Goal: Task Accomplishment & Management: Use online tool/utility

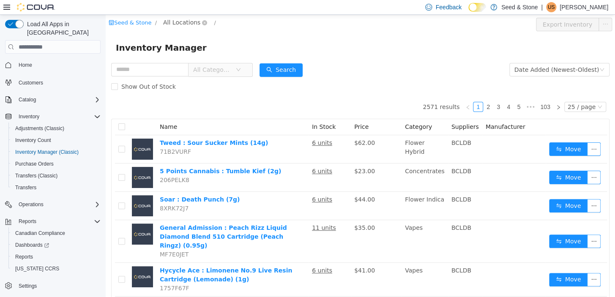
click at [186, 18] on span "All Locations" at bounding box center [181, 22] width 37 height 9
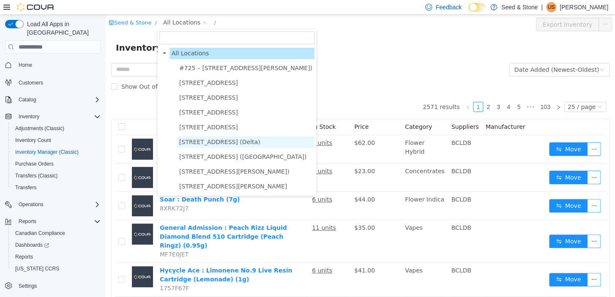
click at [202, 144] on span "[STREET_ADDRESS] (Delta)" at bounding box center [219, 142] width 81 height 7
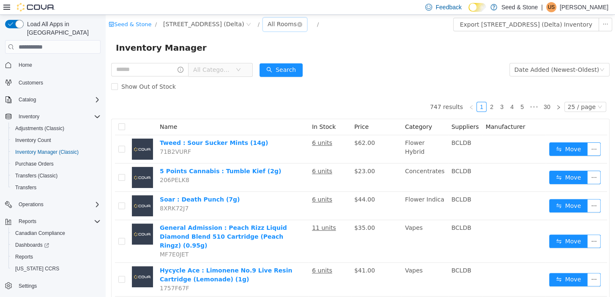
click at [268, 25] on div "All Rooms" at bounding box center [282, 24] width 29 height 13
drag, startPoint x: 261, startPoint y: 67, endPoint x: 255, endPoint y: 67, distance: 5.9
click at [255, 67] on li "Back Room" at bounding box center [264, 69] width 51 height 14
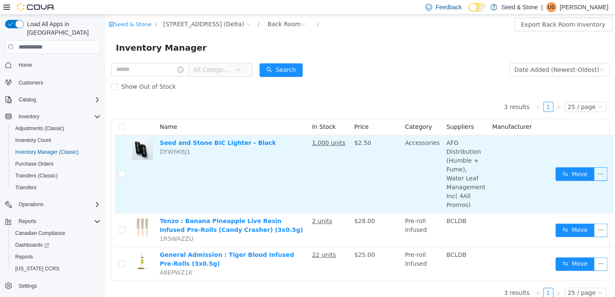
scroll to position [8, 0]
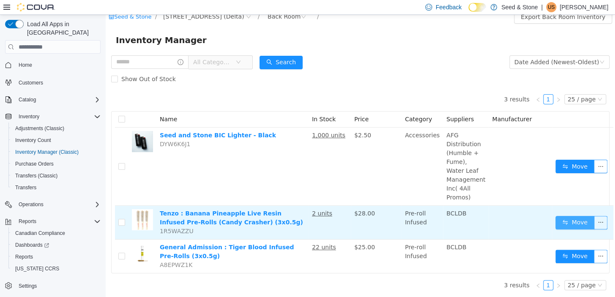
click at [562, 218] on button "Move" at bounding box center [575, 223] width 39 height 14
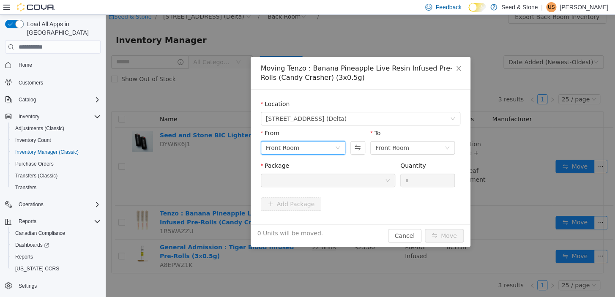
click at [317, 146] on div "Front Room" at bounding box center [300, 148] width 69 height 13
click at [300, 181] on li "Front Room" at bounding box center [302, 180] width 85 height 14
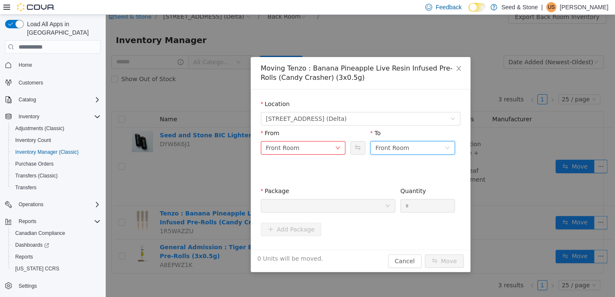
click at [417, 142] on div "Front Room" at bounding box center [409, 148] width 69 height 13
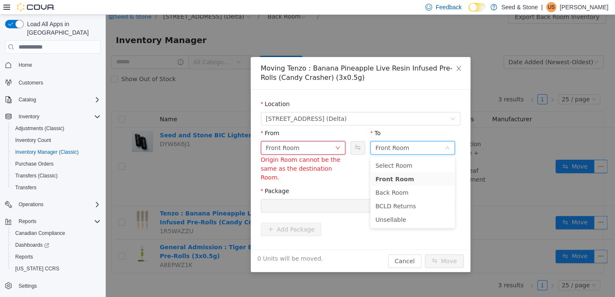
click at [318, 149] on div "Front Room" at bounding box center [300, 148] width 69 height 13
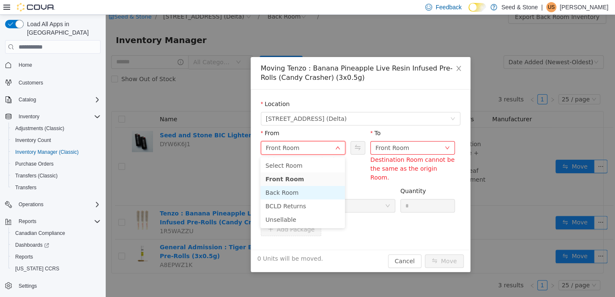
click at [297, 194] on li "Back Room" at bounding box center [302, 193] width 85 height 14
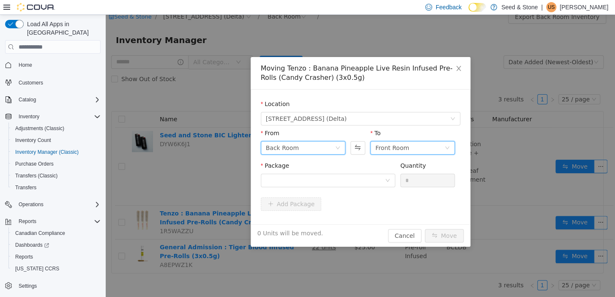
click at [438, 153] on div "Front Room" at bounding box center [409, 148] width 69 height 13
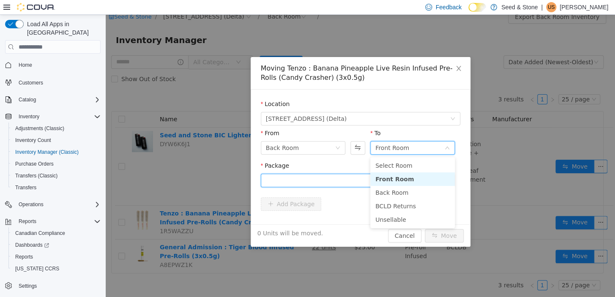
drag, startPoint x: 402, startPoint y: 181, endPoint x: 334, endPoint y: 181, distance: 67.7
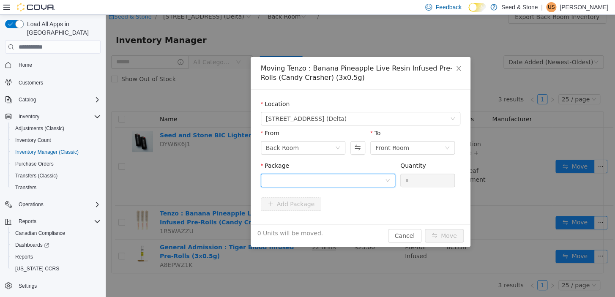
click at [334, 181] on div at bounding box center [325, 180] width 119 height 13
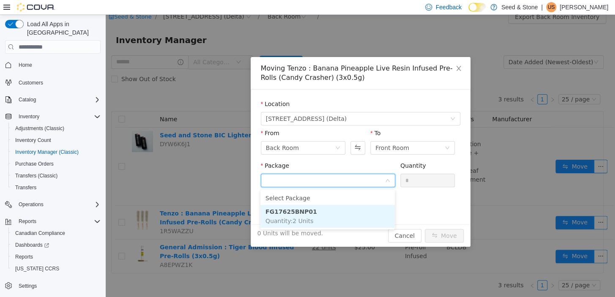
click at [326, 211] on li "FG17625BNP01 Quantity : 2 Units" at bounding box center [327, 216] width 134 height 23
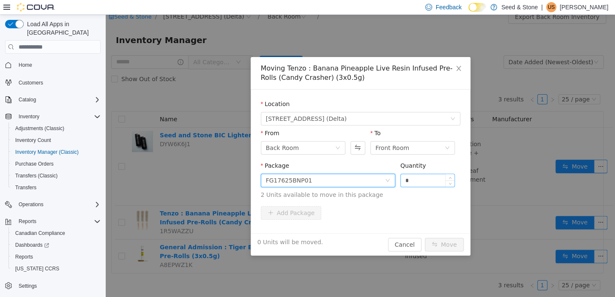
click at [422, 184] on input "*" at bounding box center [428, 180] width 54 height 13
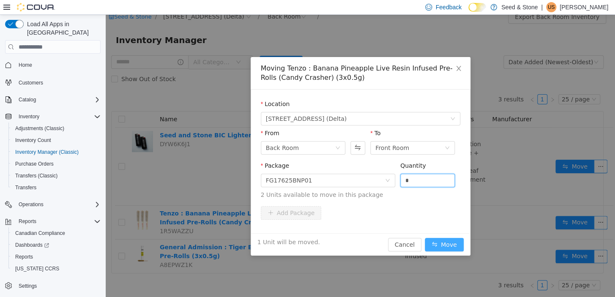
type input "*"
click at [446, 246] on button "Move" at bounding box center [444, 245] width 39 height 14
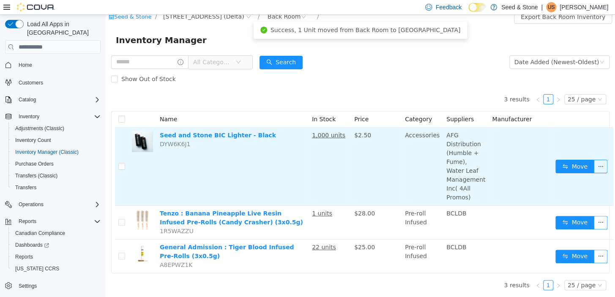
scroll to position [0, 0]
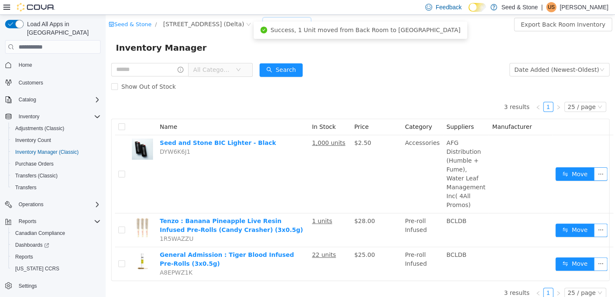
click at [268, 21] on div "Back Room" at bounding box center [284, 24] width 33 height 13
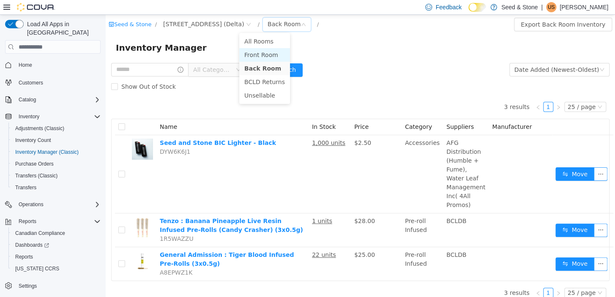
click at [263, 49] on li "Front Room" at bounding box center [264, 55] width 51 height 14
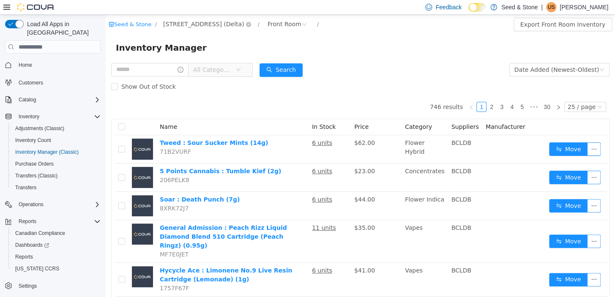
click at [186, 25] on span "[STREET_ADDRESS] (Delta)" at bounding box center [203, 23] width 81 height 9
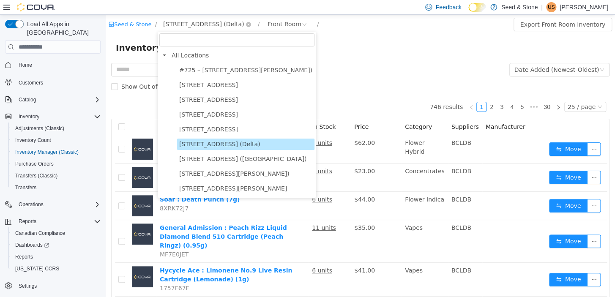
click at [193, 22] on span "[STREET_ADDRESS] (Delta)" at bounding box center [203, 23] width 81 height 9
